Goal: Task Accomplishment & Management: Complete application form

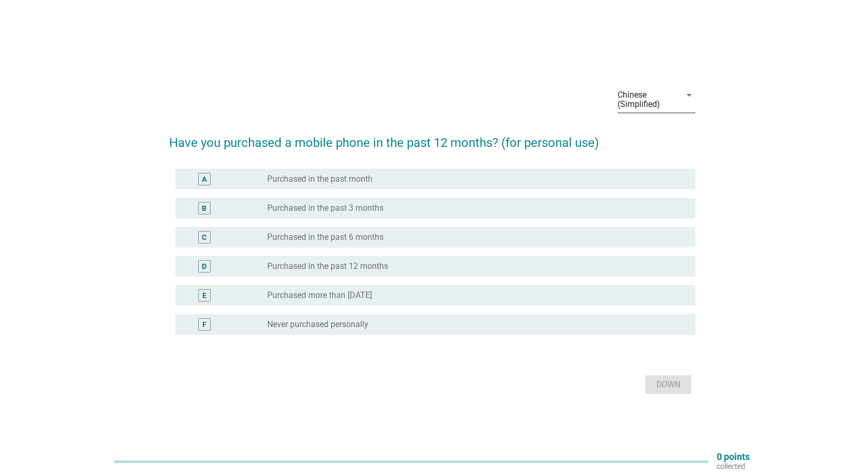
click at [664, 88] on div "Chinese (Simplified)" at bounding box center [648, 100] width 63 height 26
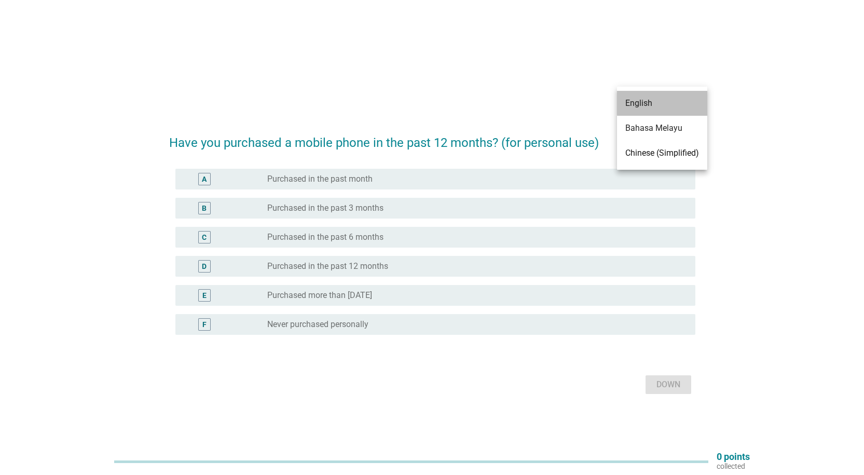
click at [650, 107] on font "English" at bounding box center [638, 103] width 27 height 10
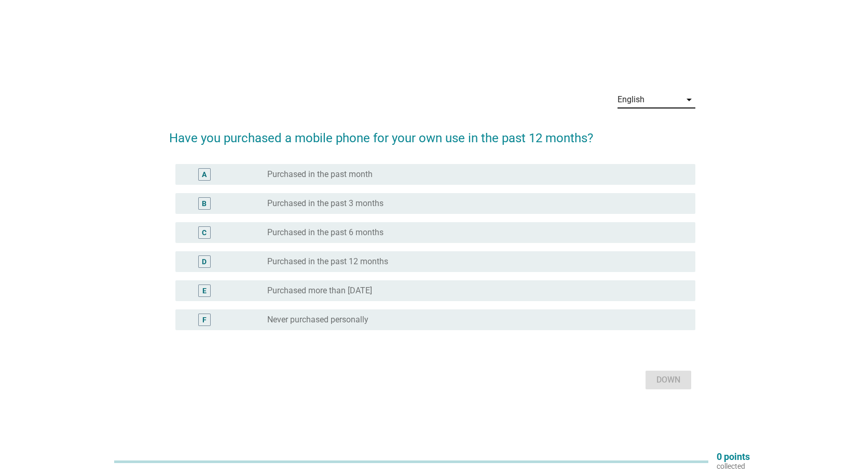
click at [711, 81] on div "English arrow_drop_down Have you purchased a mobile phone for your own use in t…" at bounding box center [432, 238] width 814 height 326
click at [684, 95] on font "arrow_drop_down" at bounding box center [689, 99] width 12 height 12
click at [441, 89] on div "English arrow_drop_down" at bounding box center [432, 100] width 526 height 35
click at [251, 205] on div "B" at bounding box center [226, 203] width 84 height 12
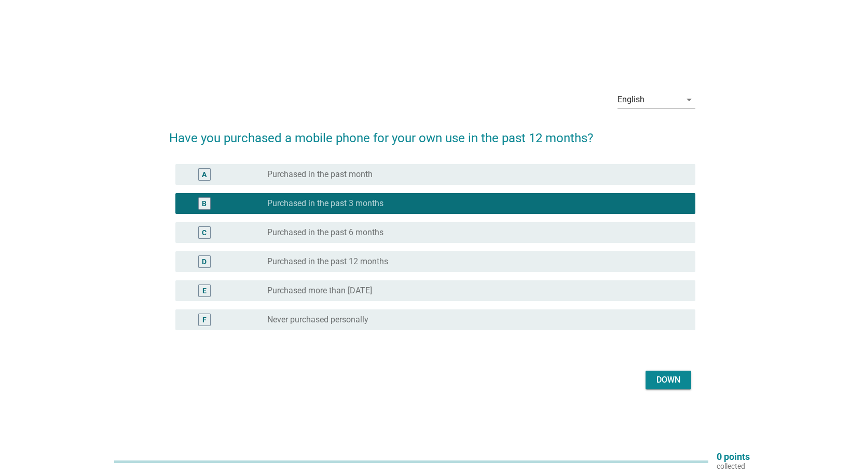
click at [683, 374] on button "Down" at bounding box center [668, 379] width 46 height 19
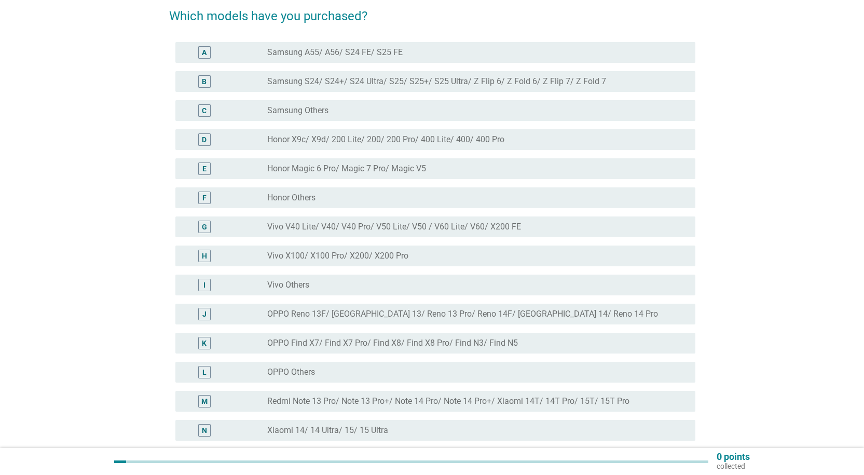
scroll to position [104, 0]
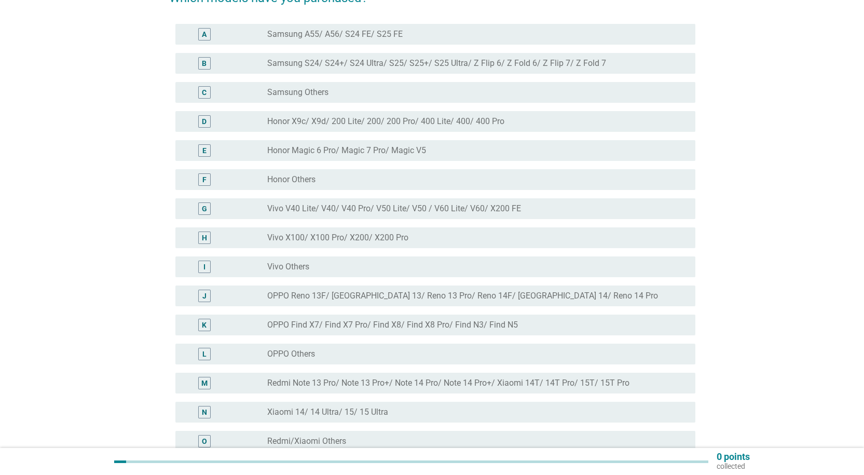
click at [359, 294] on font "OPPO Reno 13F/ [GEOGRAPHIC_DATA] 13/ Reno 13 Pro/ Reno 14F/ [GEOGRAPHIC_DATA] 1…" at bounding box center [462, 295] width 391 height 10
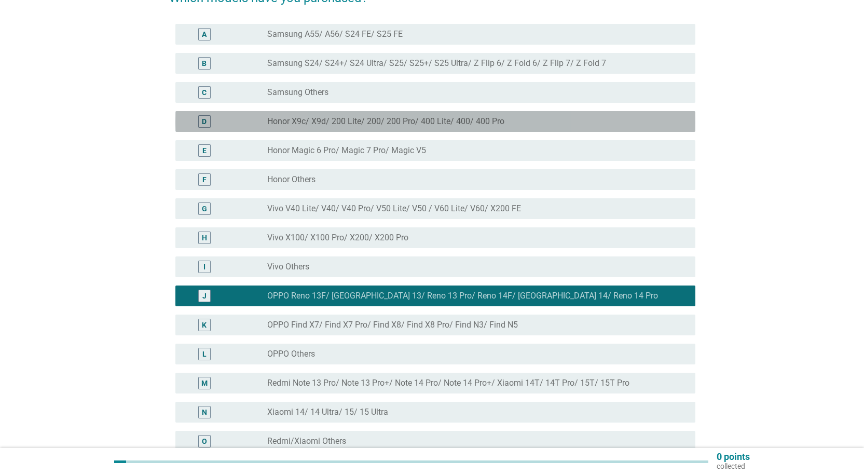
click at [324, 130] on div "D radio_button_unchecked Honor X9c/ X9d/ 200 Lite/ 200/ 200 Pro/ 400 Lite/ 400/…" at bounding box center [435, 121] width 520 height 21
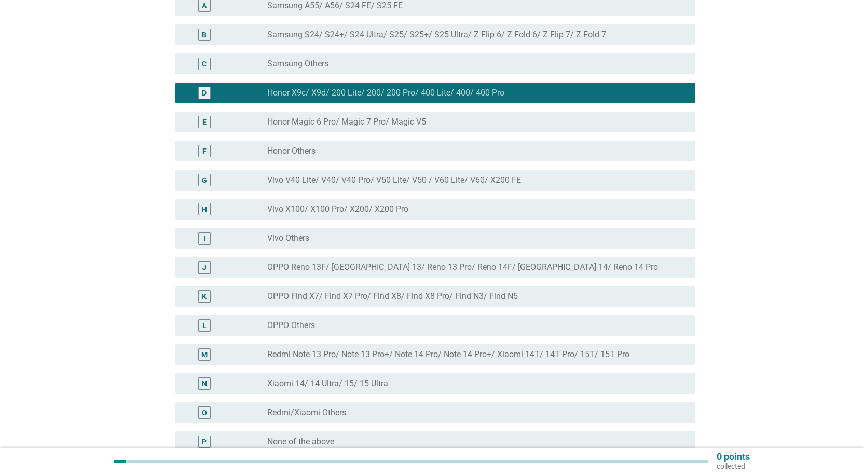
scroll to position [156, 0]
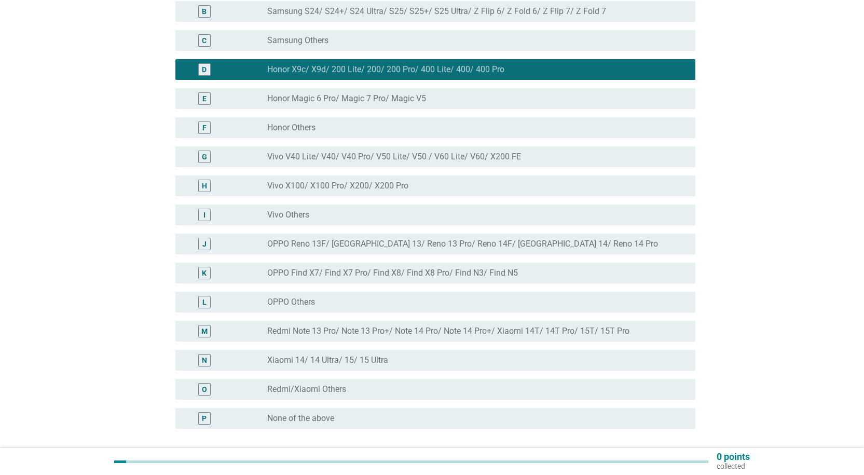
click at [369, 241] on font "OPPO Reno 13F/ [GEOGRAPHIC_DATA] 13/ Reno 13 Pro/ Reno 14F/ [GEOGRAPHIC_DATA] 1…" at bounding box center [462, 244] width 391 height 10
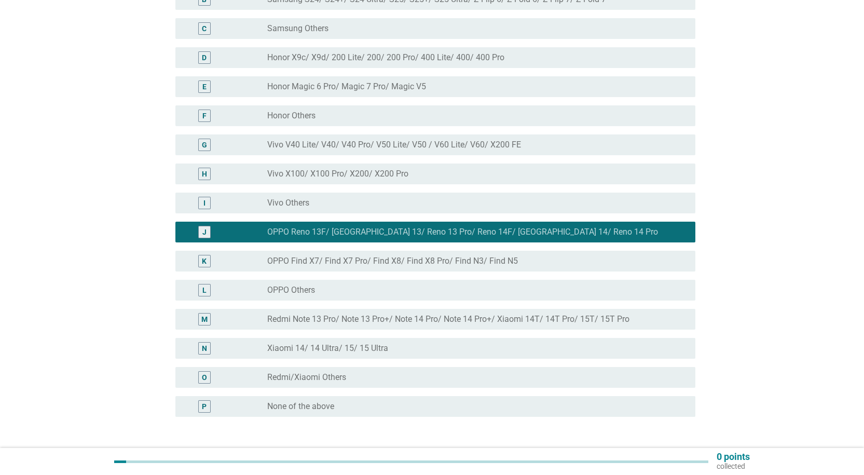
scroll to position [207, 0]
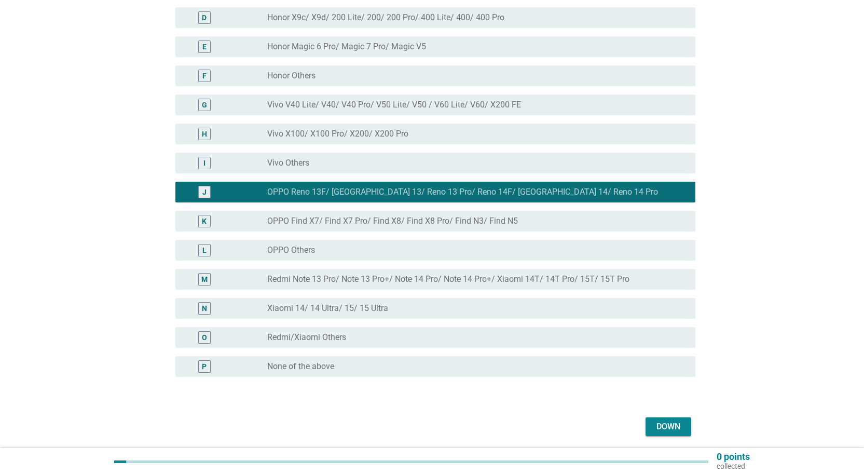
click at [669, 423] on font "Down" at bounding box center [668, 426] width 24 height 10
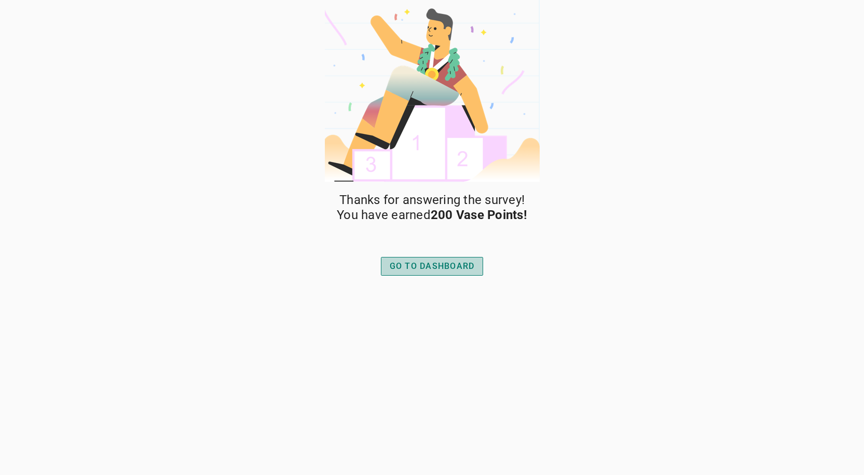
click at [464, 268] on font "GO TO DASHBOARD" at bounding box center [432, 266] width 85 height 10
